Goal: Transaction & Acquisition: Purchase product/service

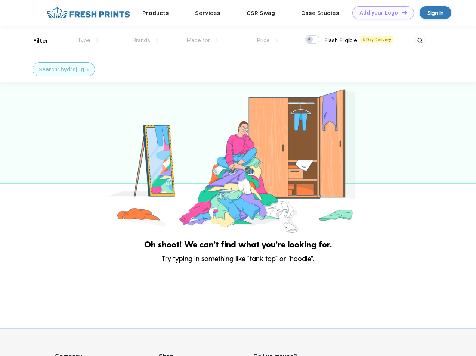
click at [380, 13] on link "Add your Logo Design Tool" at bounding box center [383, 12] width 62 height 13
click at [0, 0] on div "Design Tool" at bounding box center [0, 0] width 0 height 0
click at [401, 12] on link "Add your Logo Design Tool" at bounding box center [383, 12] width 62 height 13
click at [36, 41] on div "Filter" at bounding box center [40, 41] width 15 height 9
click at [88, 40] on span "Type" at bounding box center [83, 40] width 13 height 7
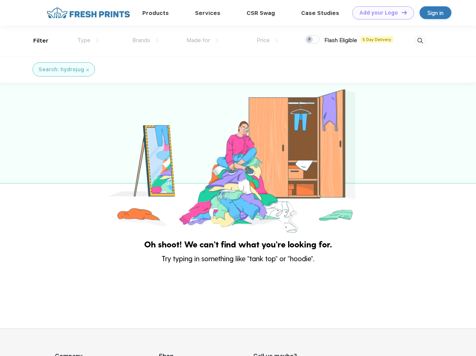
click at [145, 40] on span "Brands" at bounding box center [141, 40] width 18 height 7
click at [202, 40] on span "Made for" at bounding box center [198, 40] width 24 height 7
click at [267, 40] on span "Price" at bounding box center [263, 40] width 13 height 7
click at [312, 40] on div at bounding box center [312, 39] width 15 height 8
click at [310, 40] on input "checkbox" at bounding box center [307, 37] width 5 height 5
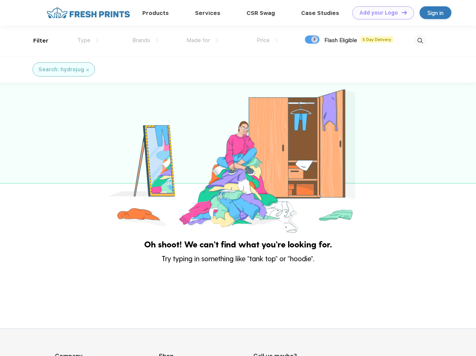
click at [420, 41] on img at bounding box center [420, 41] width 12 height 12
